Goal: Information Seeking & Learning: Learn about a topic

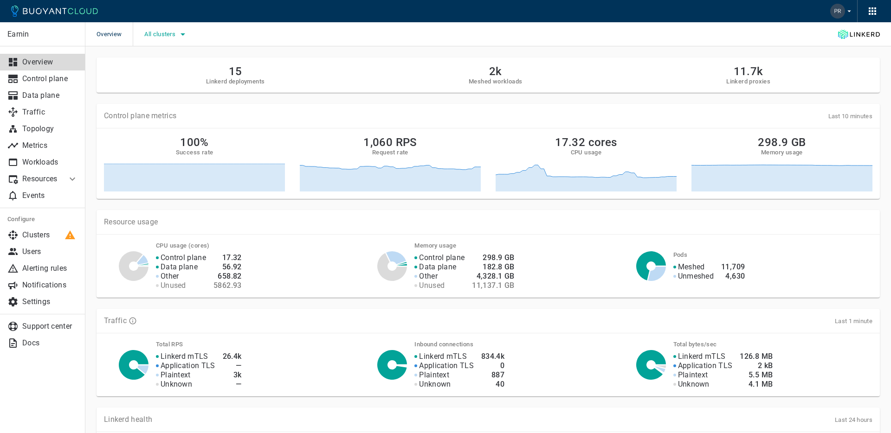
click at [168, 34] on span "All clusters" at bounding box center [160, 34] width 33 height 7
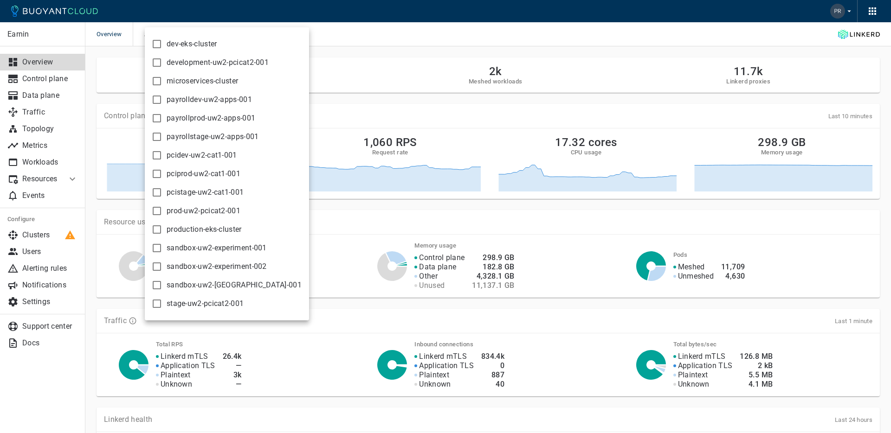
click at [193, 229] on span "production-eks-cluster" at bounding box center [204, 229] width 75 height 9
click at [162, 229] on input "production-eks-cluster" at bounding box center [156, 229] width 11 height 11
checkbox input "true"
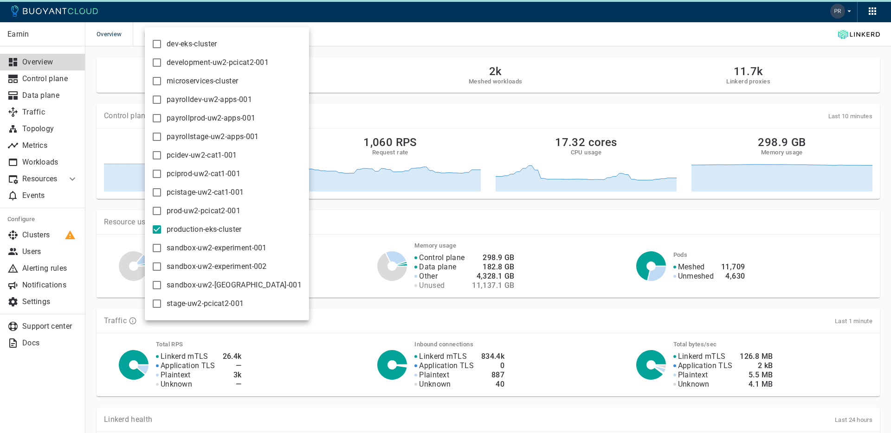
click at [35, 116] on div at bounding box center [445, 216] width 891 height 433
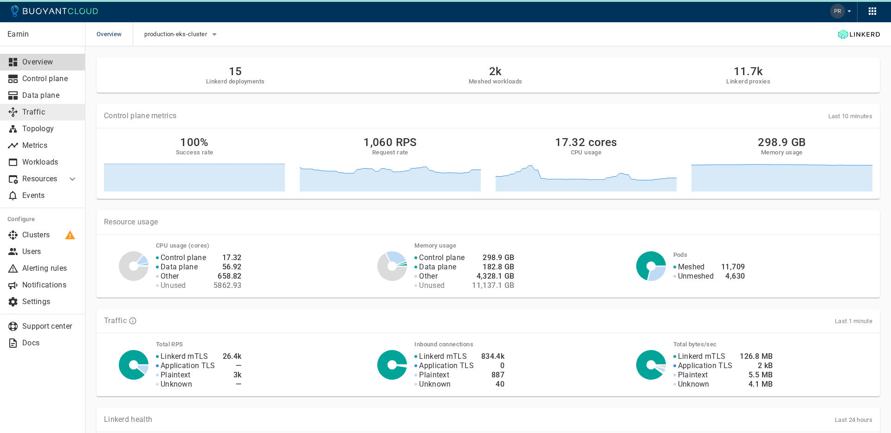
click at [37, 111] on p "Traffic" at bounding box center [50, 112] width 56 height 9
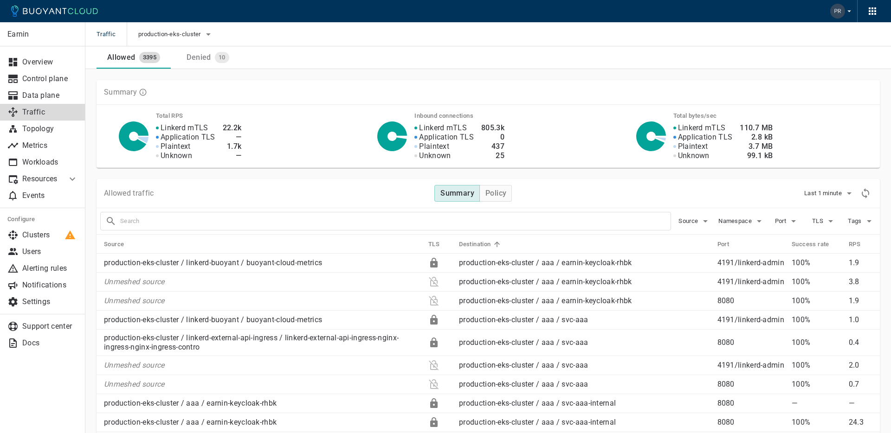
scroll to position [85, 0]
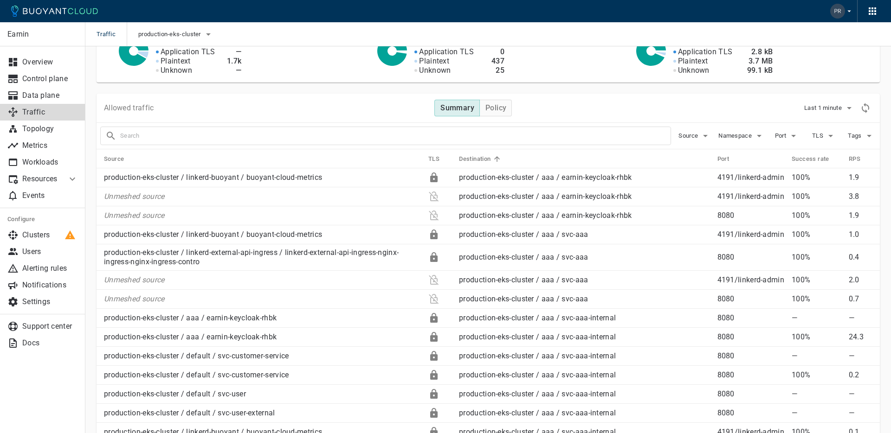
click at [37, 178] on p "Resources" at bounding box center [40, 178] width 37 height 9
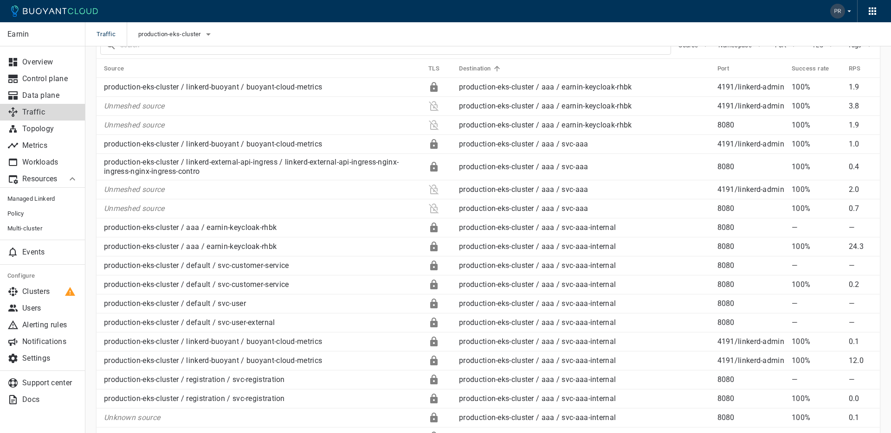
scroll to position [0, 0]
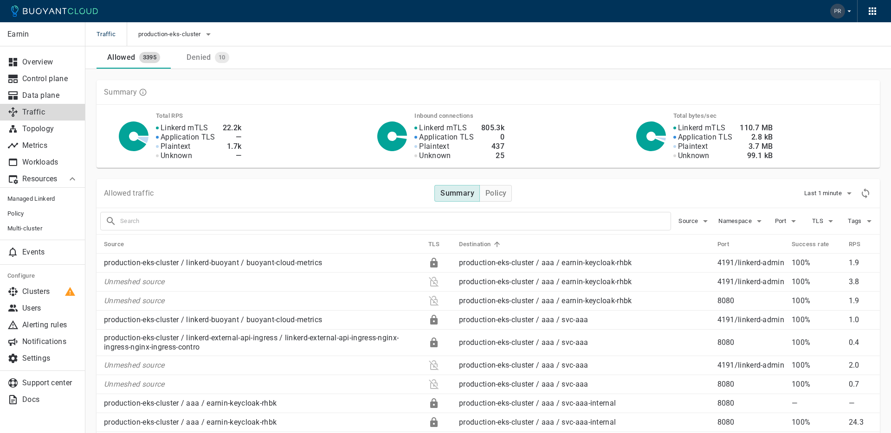
click at [200, 60] on div "Denied" at bounding box center [197, 55] width 28 height 13
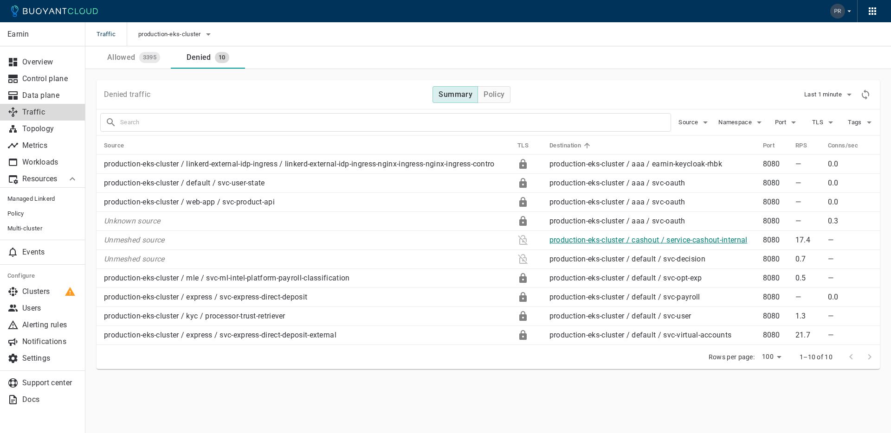
click at [605, 244] on link "production-eks-cluster / cashout / service-cashout-internal" at bounding box center [648, 240] width 198 height 9
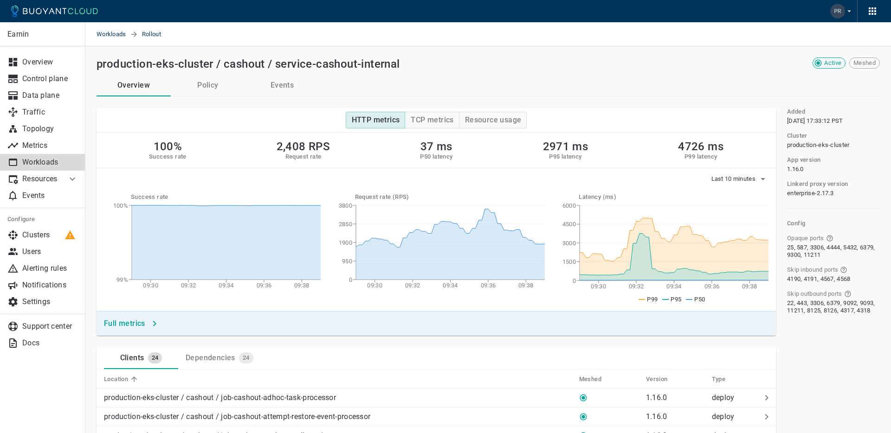
click at [45, 183] on p "Resources" at bounding box center [40, 178] width 37 height 9
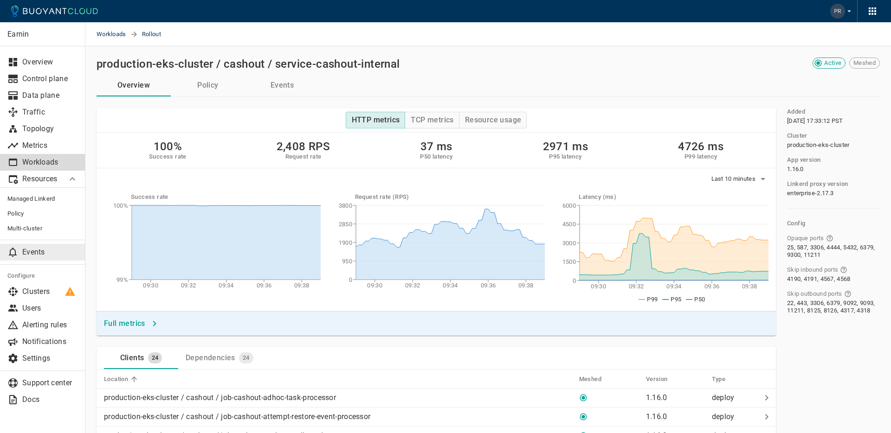
click at [27, 248] on p "Events" at bounding box center [50, 252] width 56 height 9
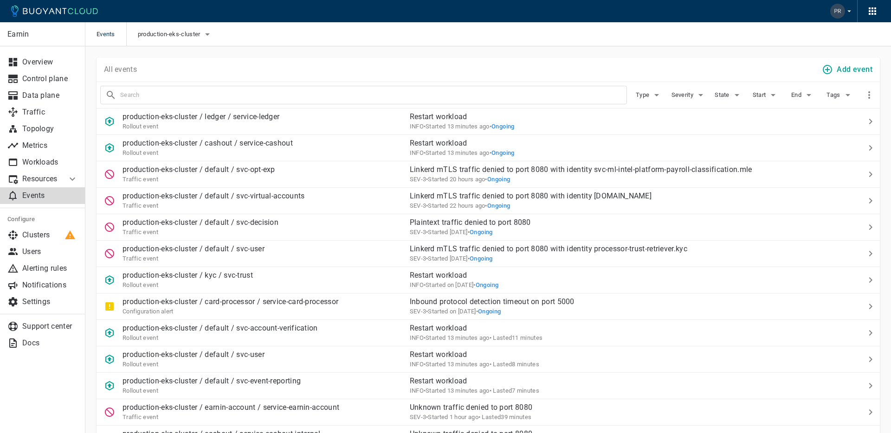
click at [185, 95] on input "text" at bounding box center [373, 95] width 506 height 13
type input "service-cashout"
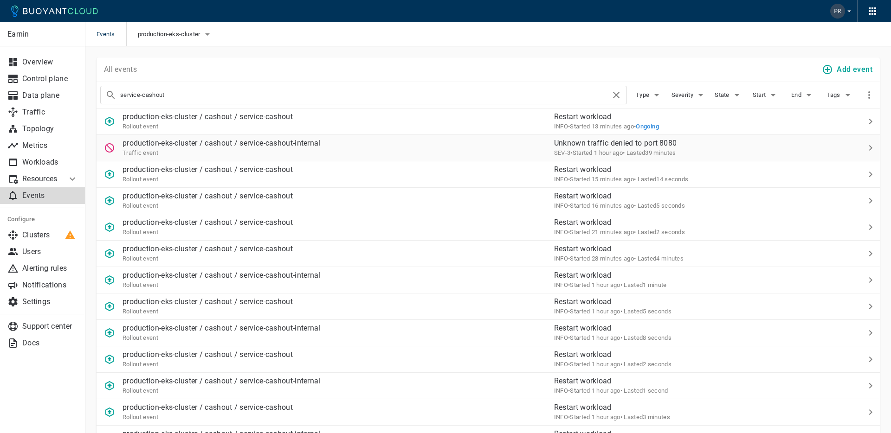
click at [244, 155] on div "Traffic event" at bounding box center [221, 152] width 198 height 9
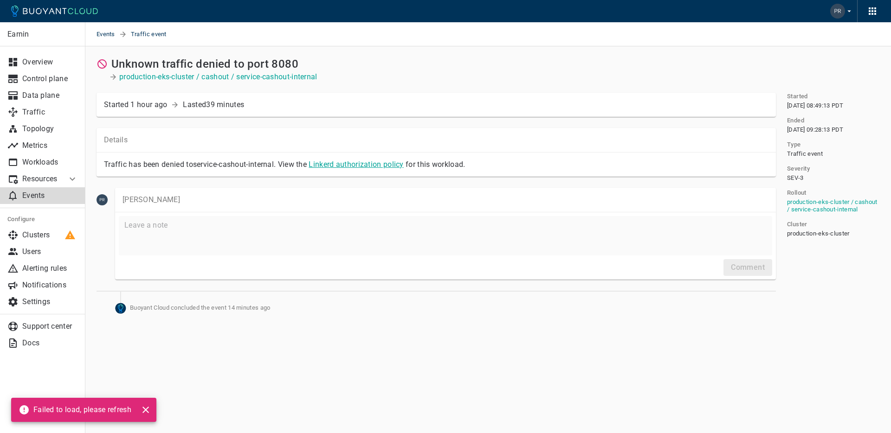
click at [331, 165] on link "Linkerd authorization policy" at bounding box center [356, 164] width 95 height 9
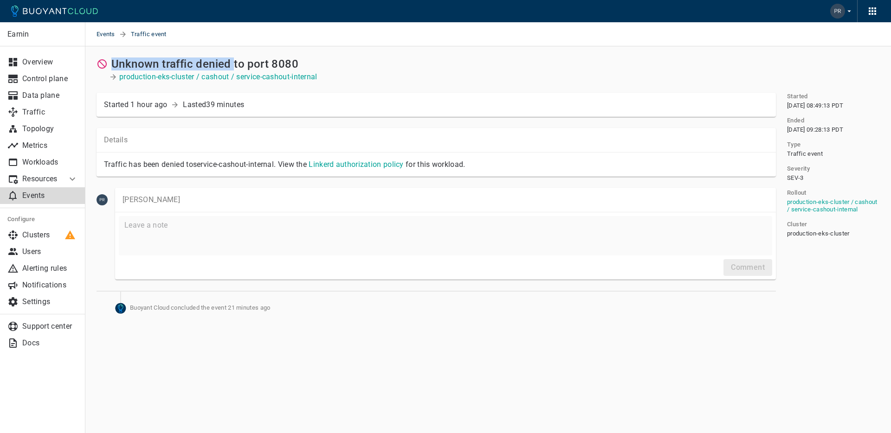
drag, startPoint x: 112, startPoint y: 63, endPoint x: 233, endPoint y: 67, distance: 121.1
click at [233, 67] on h2 "Unknown traffic denied to port 8080" at bounding box center [204, 64] width 187 height 13
copy h2 "Unknown traffic denied"
click at [46, 195] on p "Events" at bounding box center [50, 195] width 56 height 9
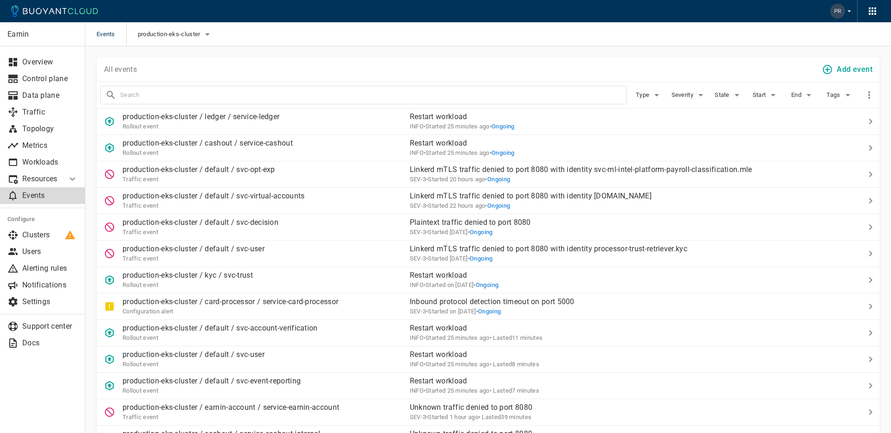
click at [193, 96] on input "text" at bounding box center [373, 95] width 506 height 13
paste input "Unknown traffic denied"
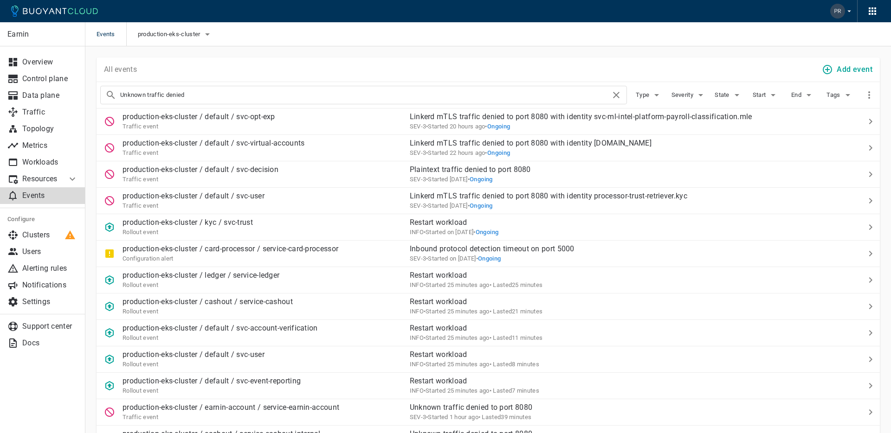
type input "Unknown traffic denied"
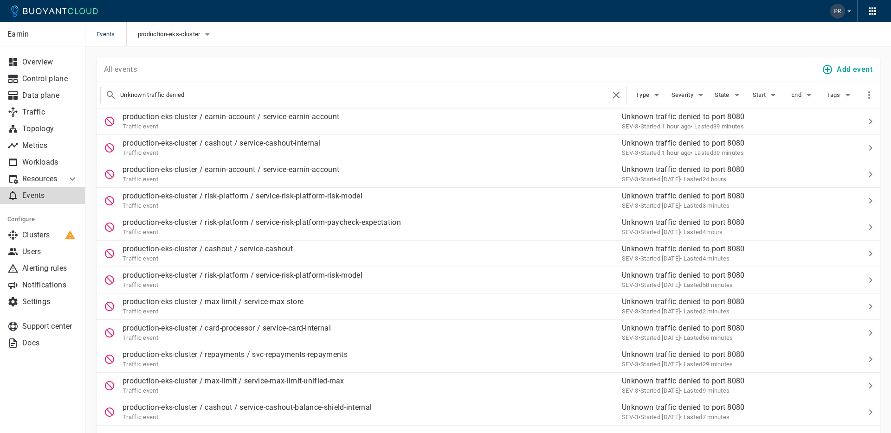
click at [200, 93] on input "Unknown traffic denied" at bounding box center [365, 95] width 490 height 13
click at [331, 175] on div "Traffic event" at bounding box center [230, 178] width 217 height 9
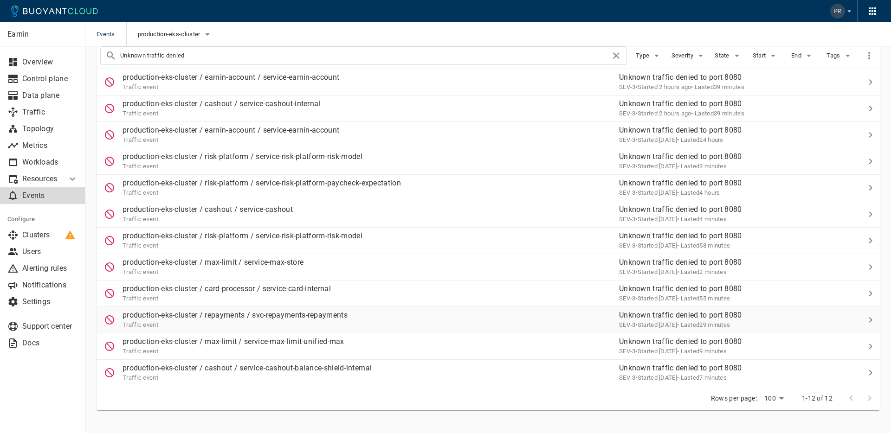
scroll to position [54, 0]
